Goal: Find contact information: Find contact information

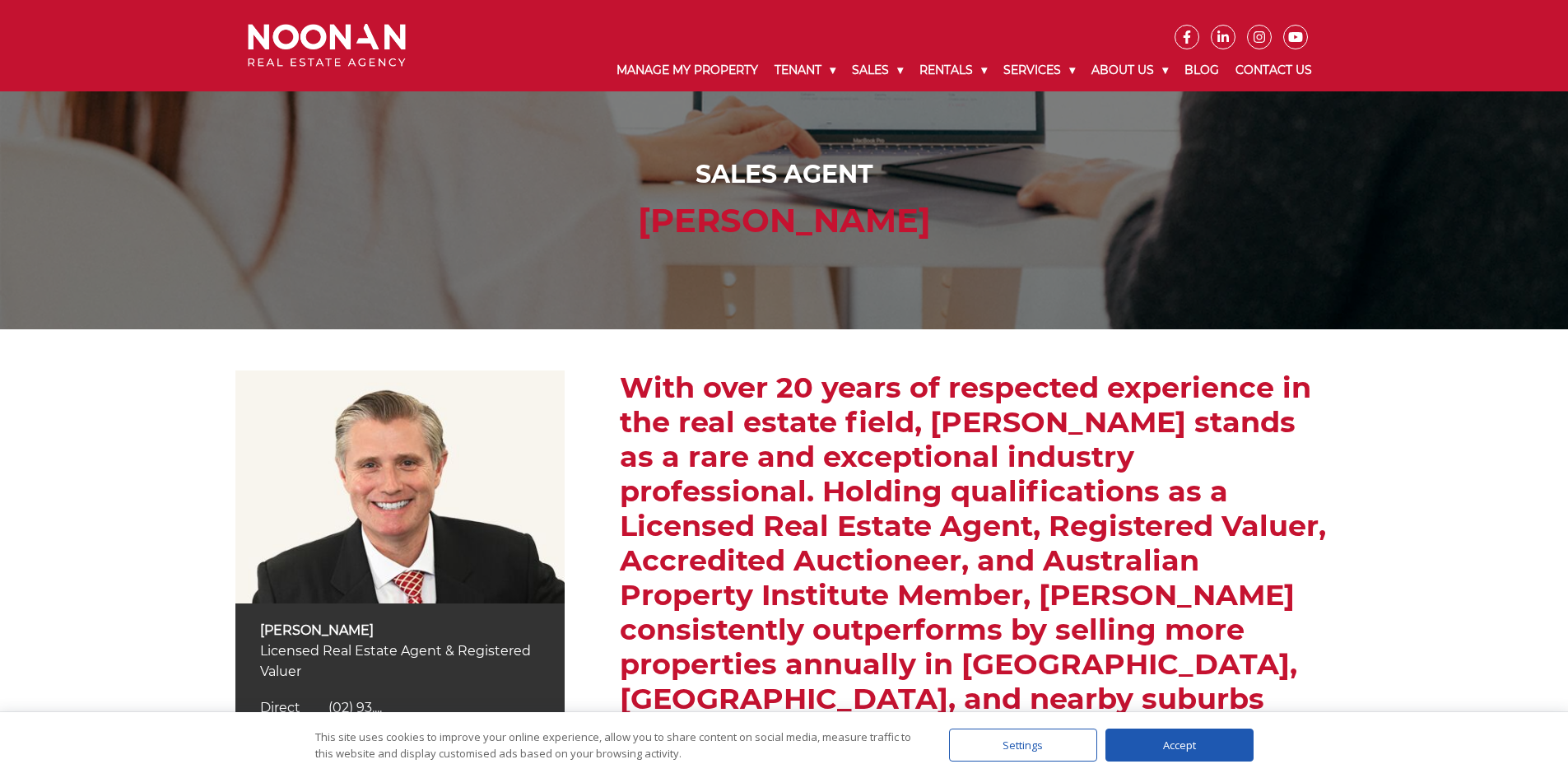
scroll to position [412, 0]
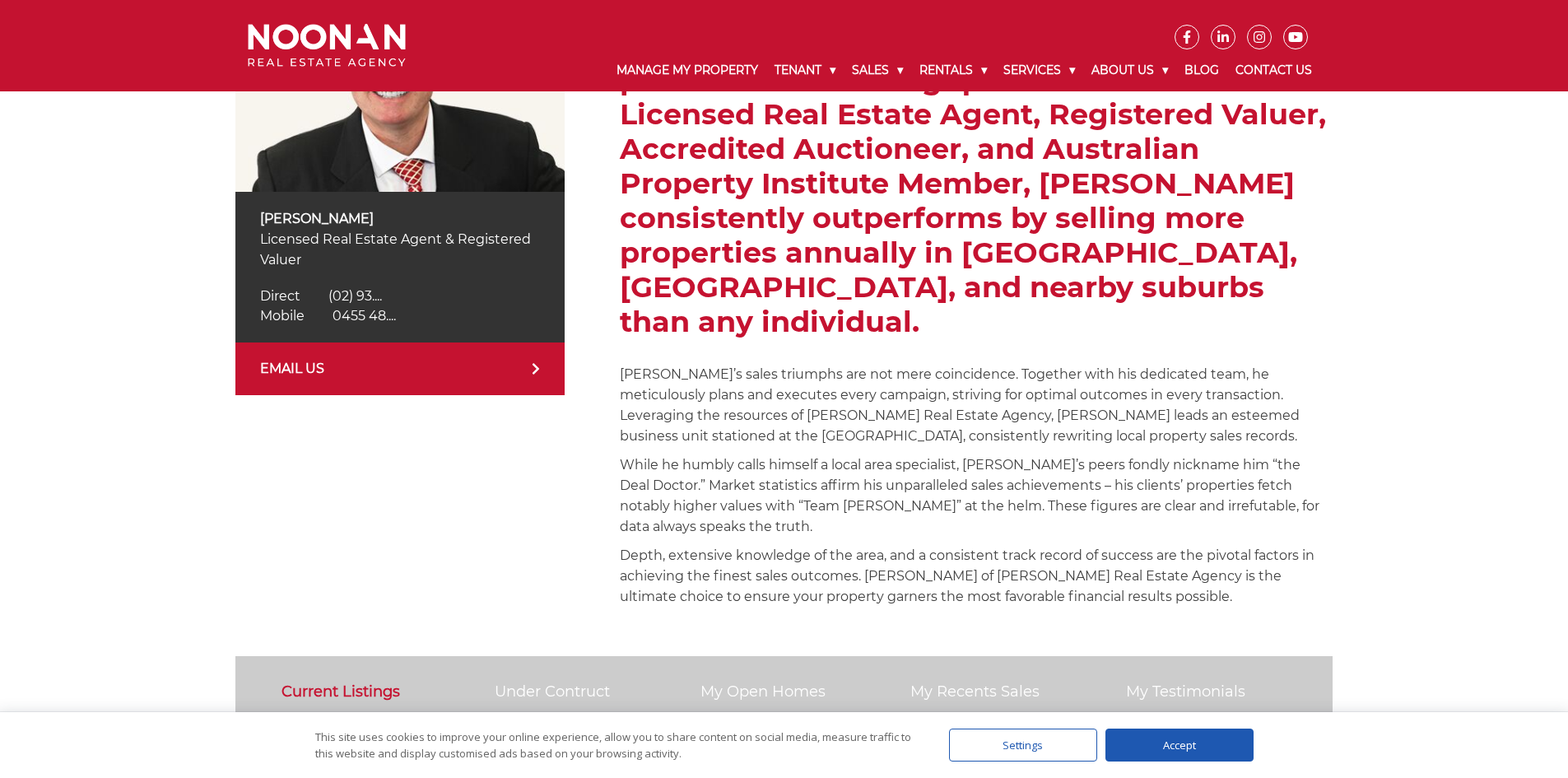
click at [1205, 746] on div "Accept" at bounding box center [1180, 744] width 148 height 33
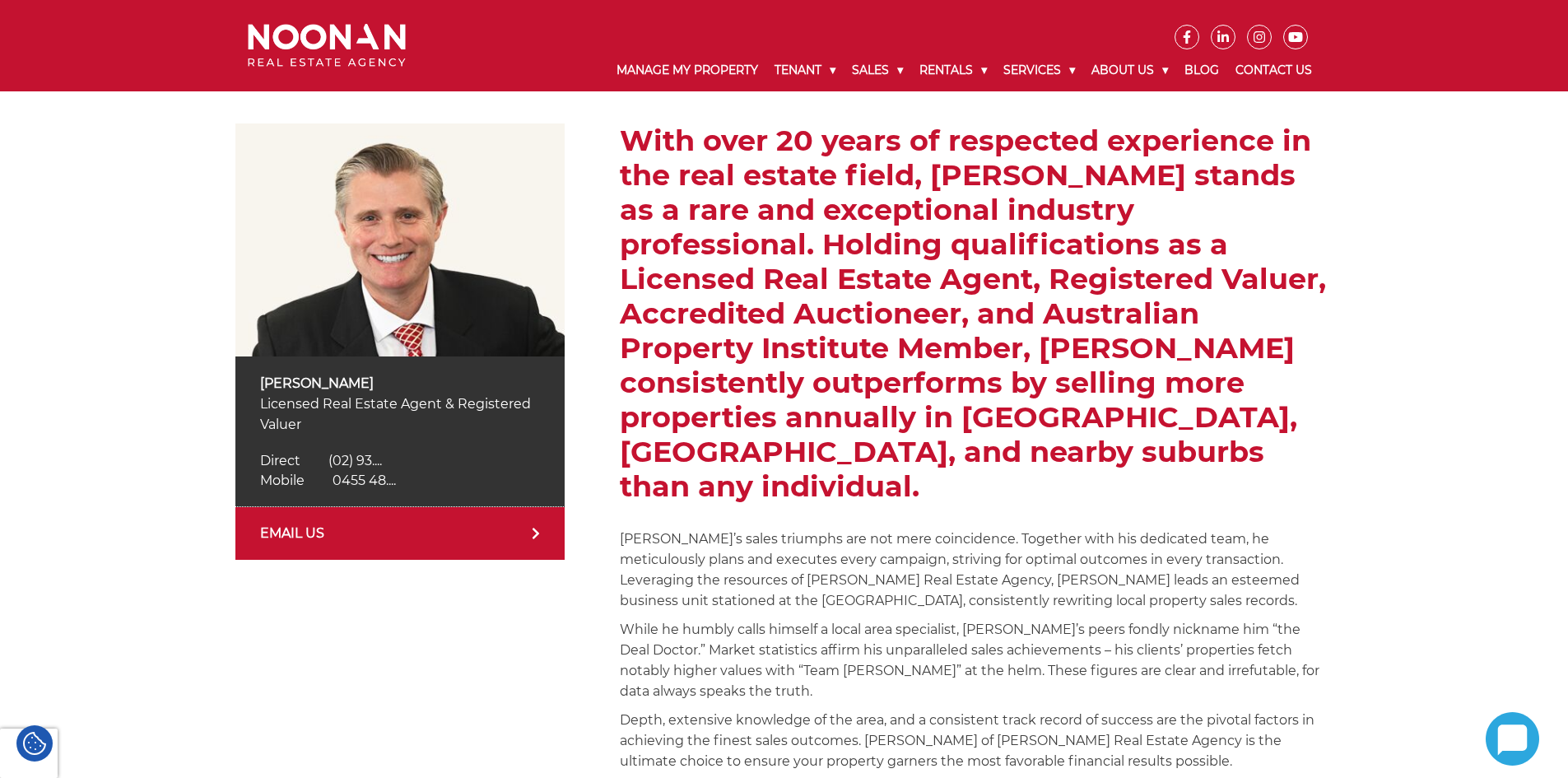
scroll to position [329, 0]
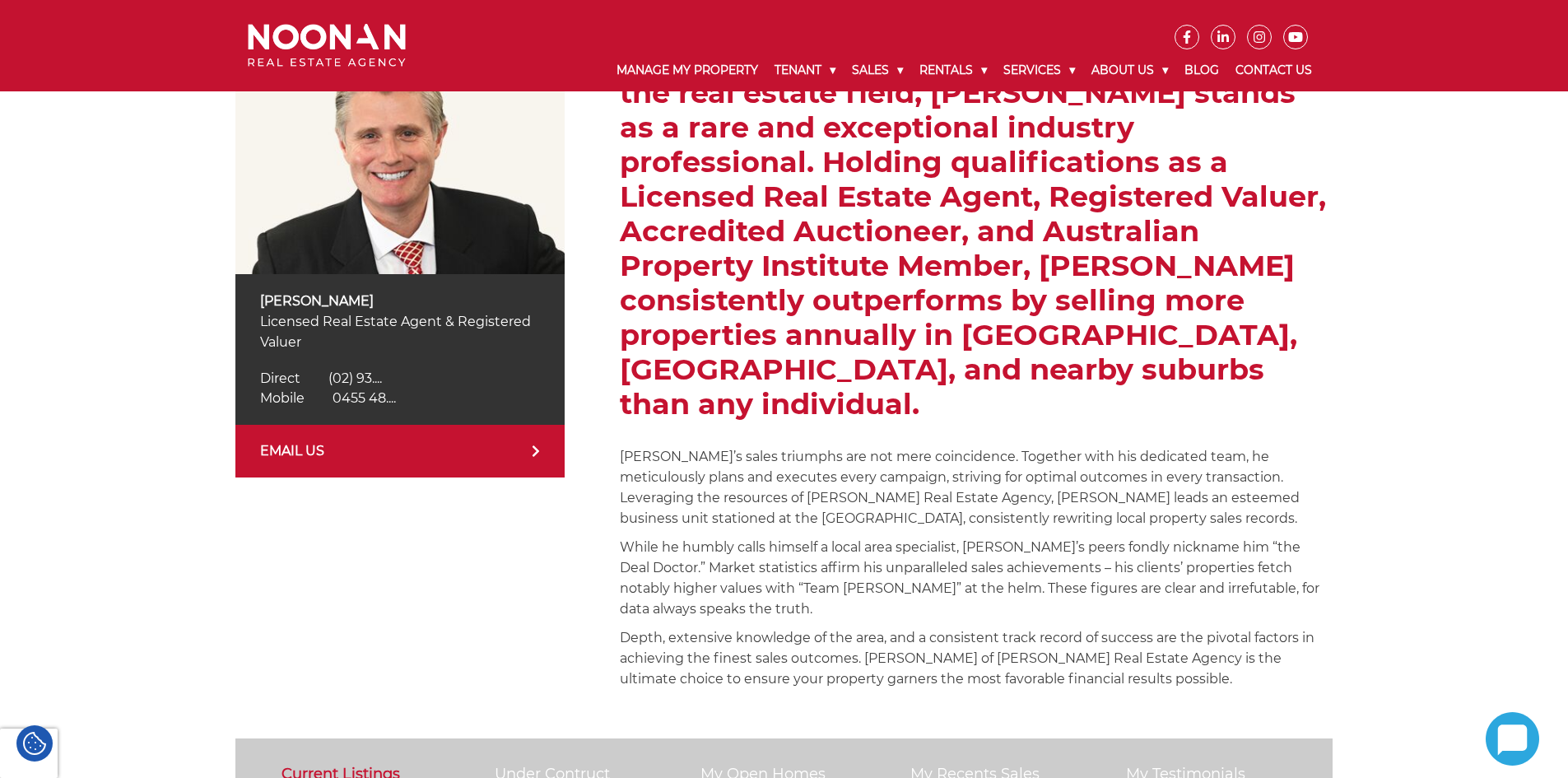
click at [362, 400] on span "0455 48...." at bounding box center [364, 398] width 64 height 16
drag, startPoint x: 430, startPoint y: 399, endPoint x: 331, endPoint y: 399, distance: 99.0
click at [331, 399] on div "Mobile [PHONE_NUMBER] Mobile 0455 48...." at bounding box center [400, 399] width 280 height 20
copy span "0455 484 437"
